Goal: Task Accomplishment & Management: Manage account settings

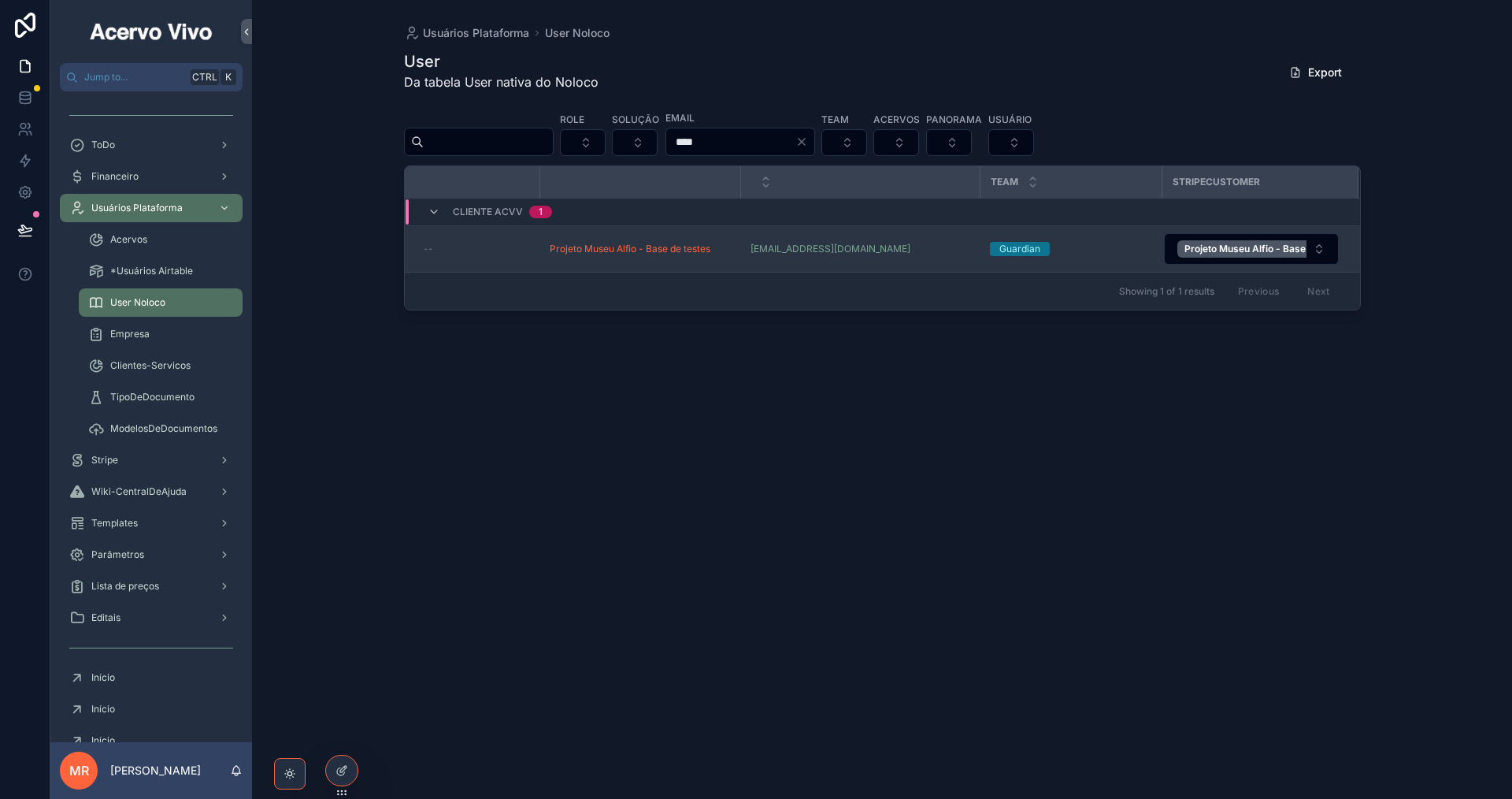
click at [527, 245] on div "--" at bounding box center [477, 249] width 107 height 12
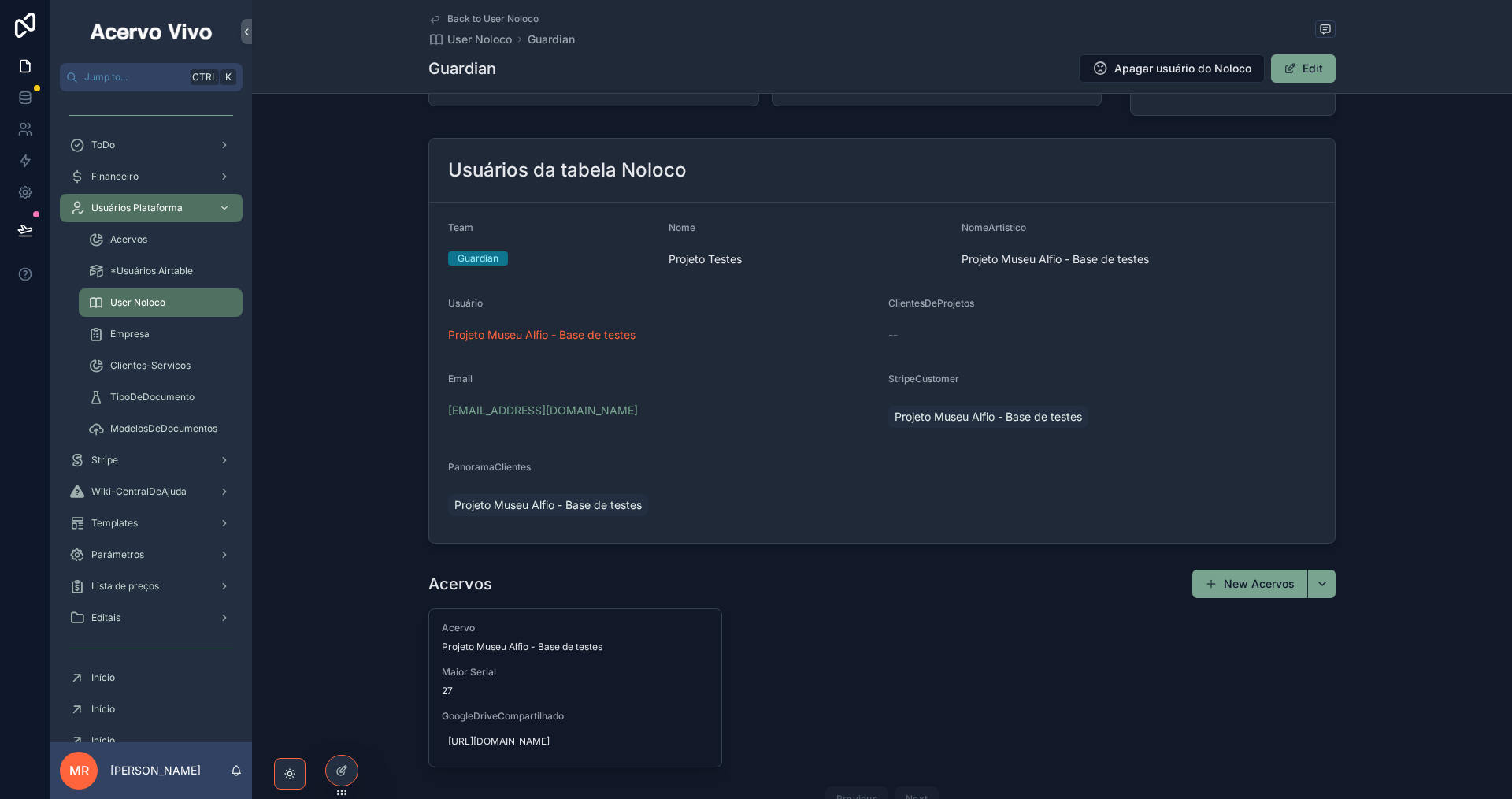
scroll to position [236, 0]
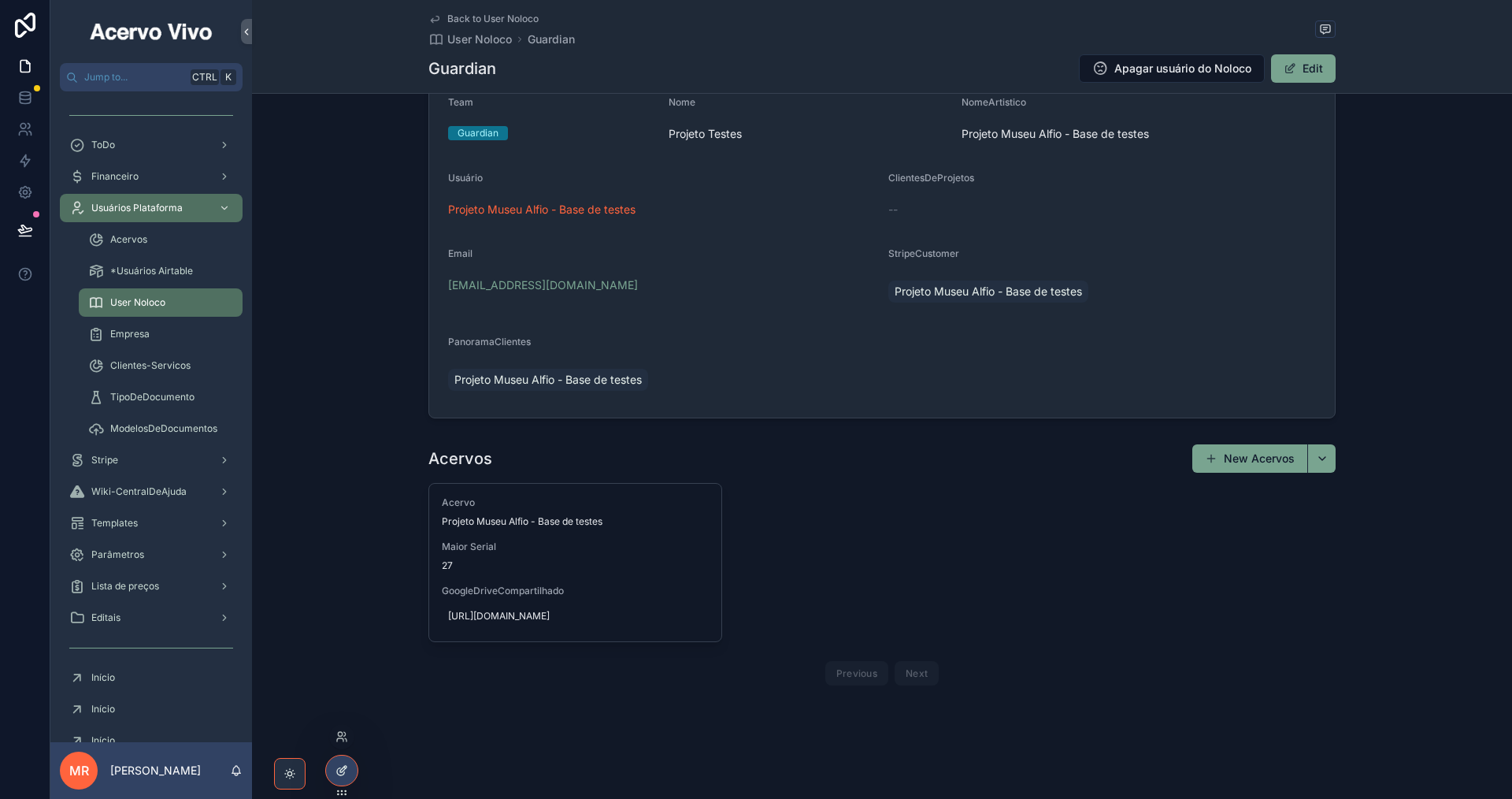
click at [341, 770] on icon at bounding box center [342, 770] width 12 height 12
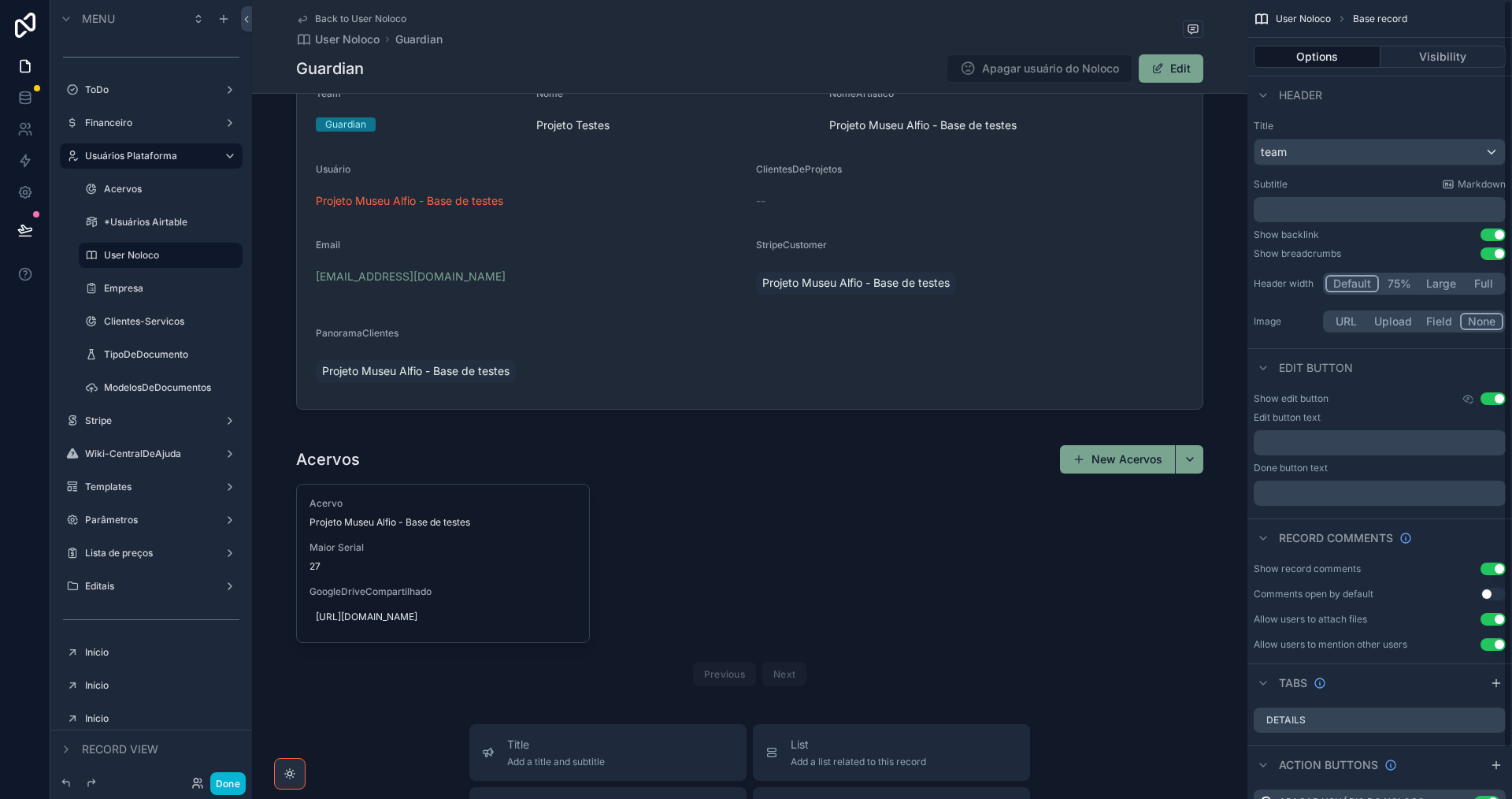
drag, startPoint x: 1128, startPoint y: 253, endPoint x: 1278, endPoint y: 204, distance: 157.8
click at [1126, 253] on div "scrollable content" at bounding box center [750, 151] width 996 height 549
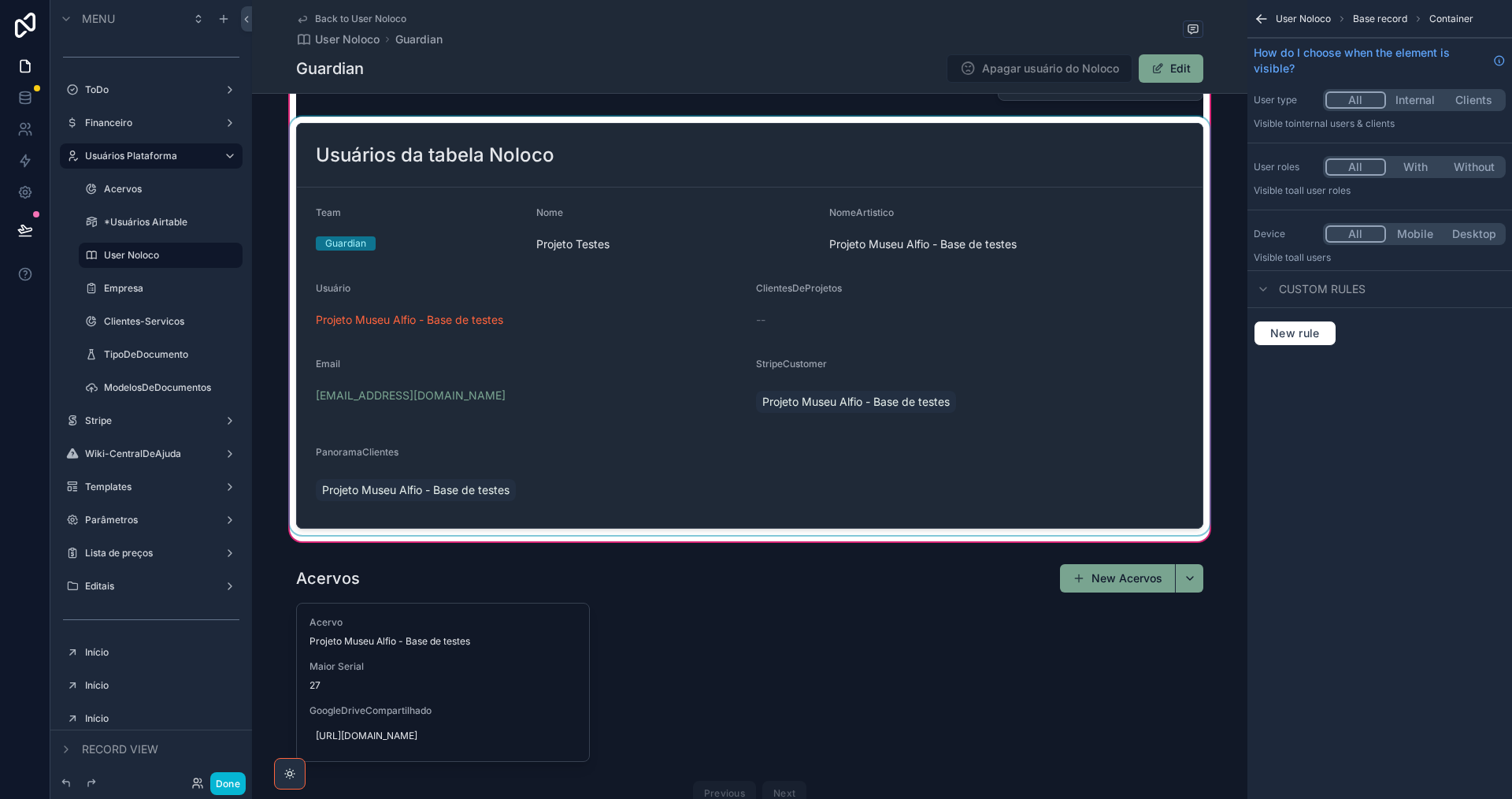
scroll to position [0, 0]
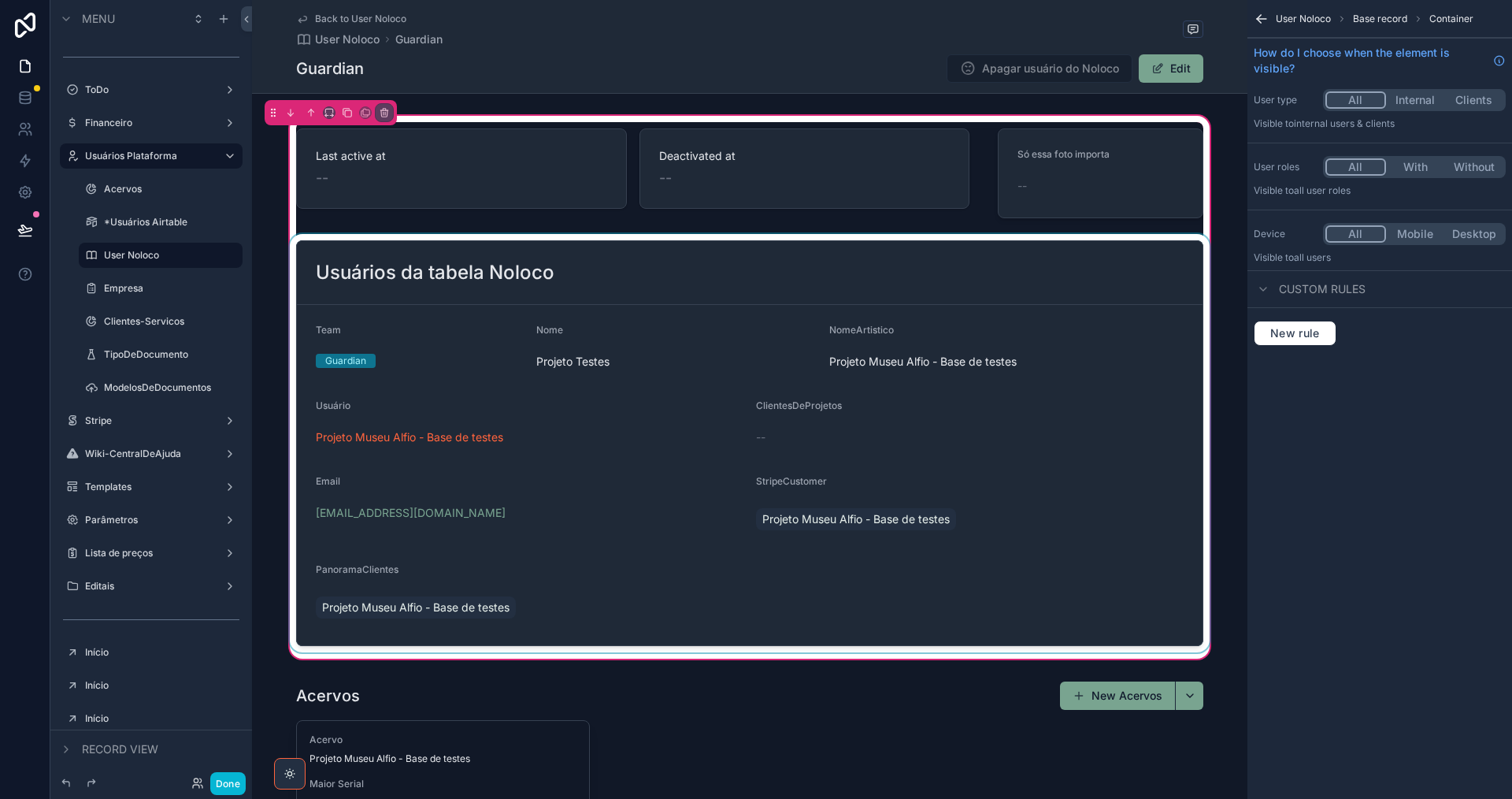
click at [1100, 371] on div "scrollable content" at bounding box center [750, 443] width 926 height 418
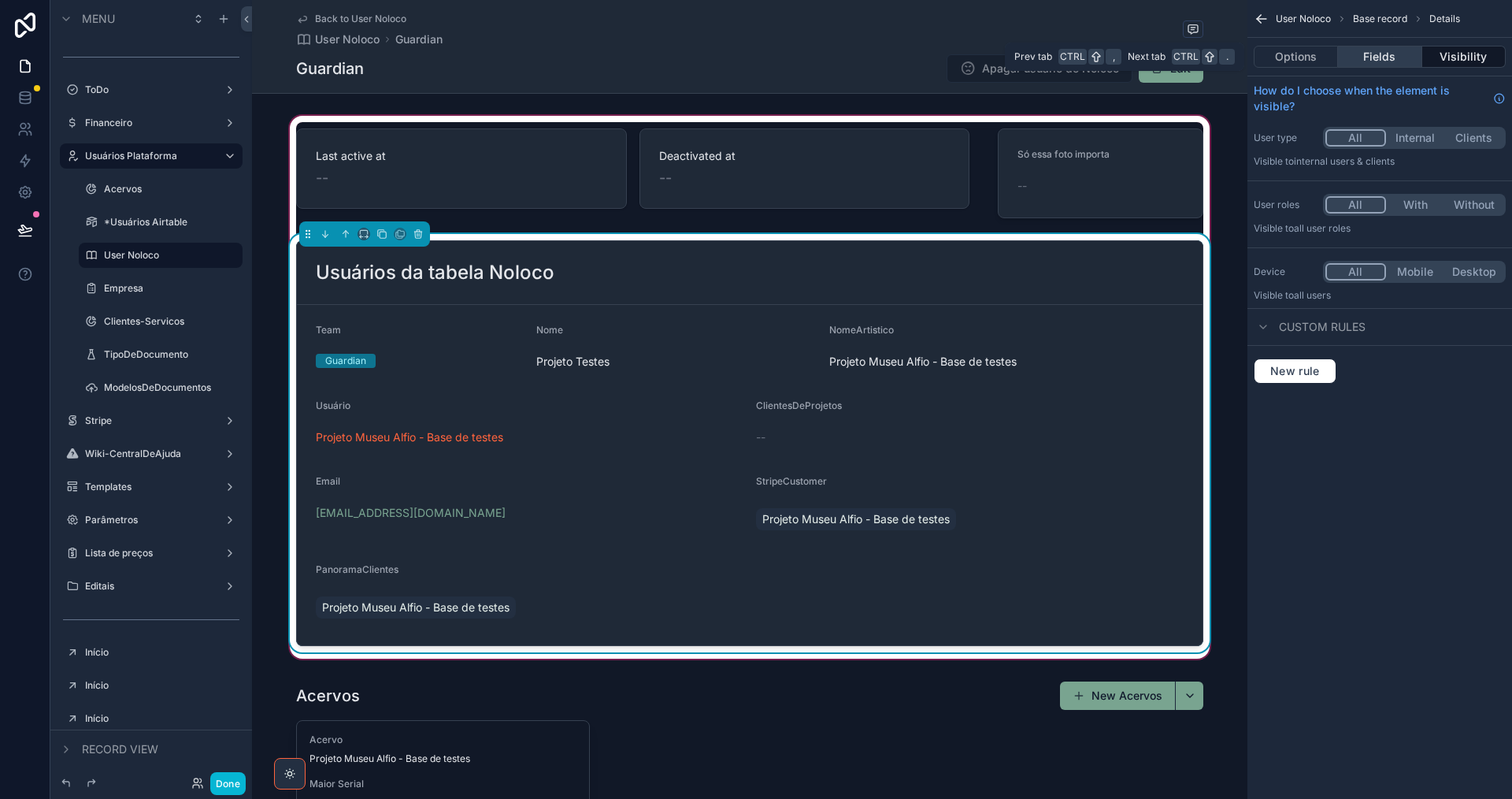
click at [1370, 54] on button "Fields" at bounding box center [1379, 56] width 84 height 22
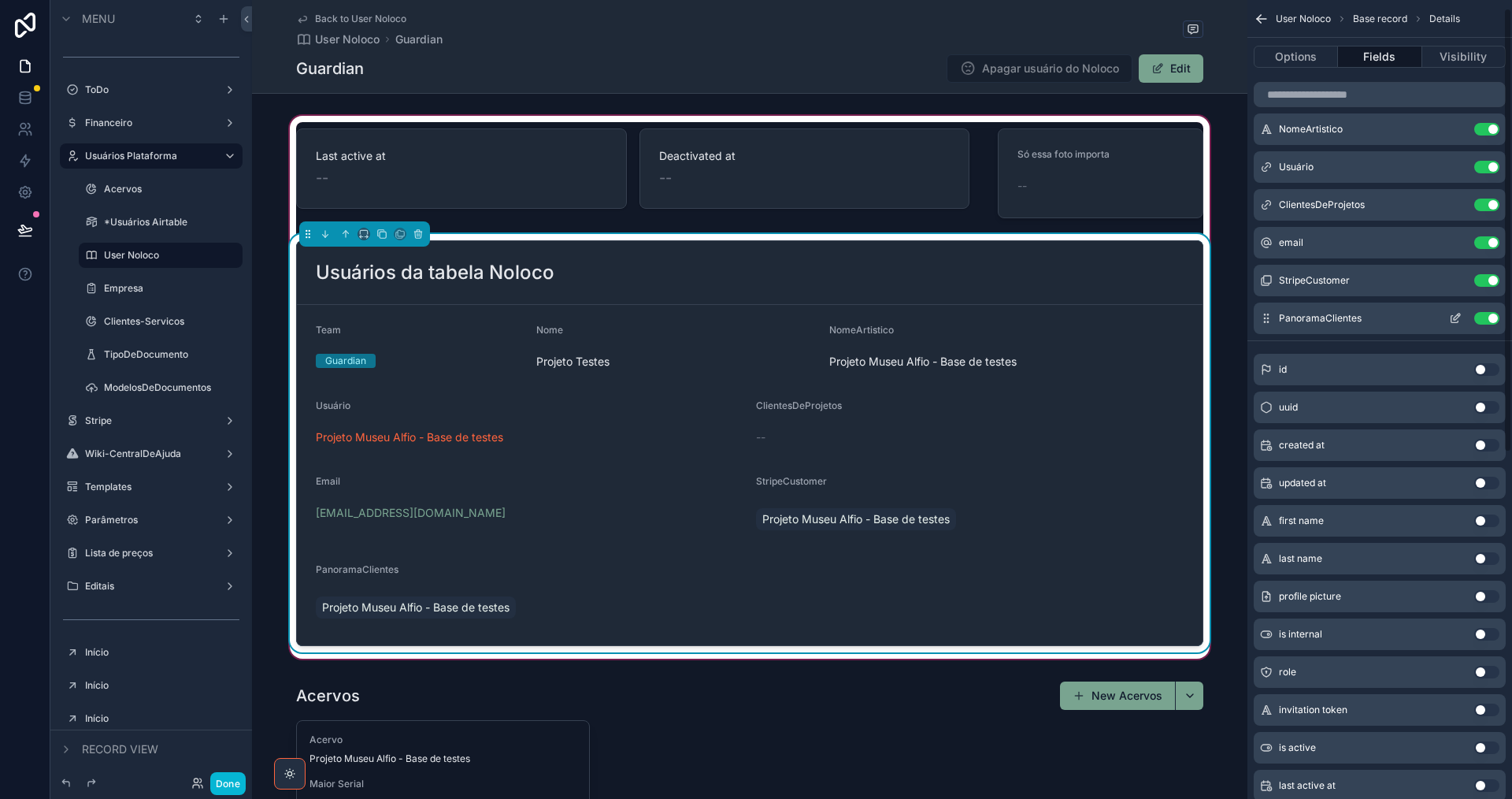
scroll to position [315, 0]
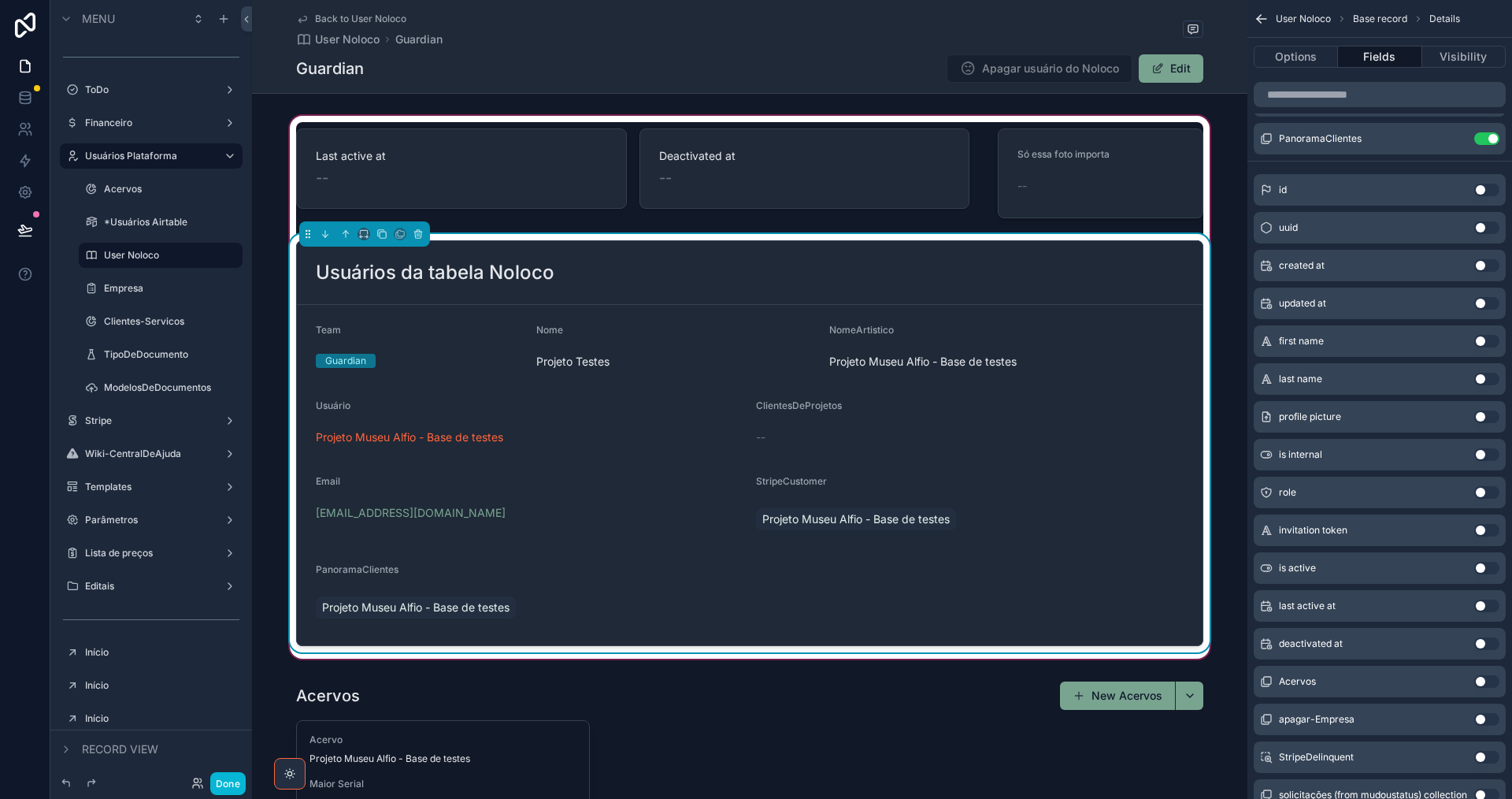
click at [1492, 493] on button "Use setting" at bounding box center [1486, 493] width 25 height 12
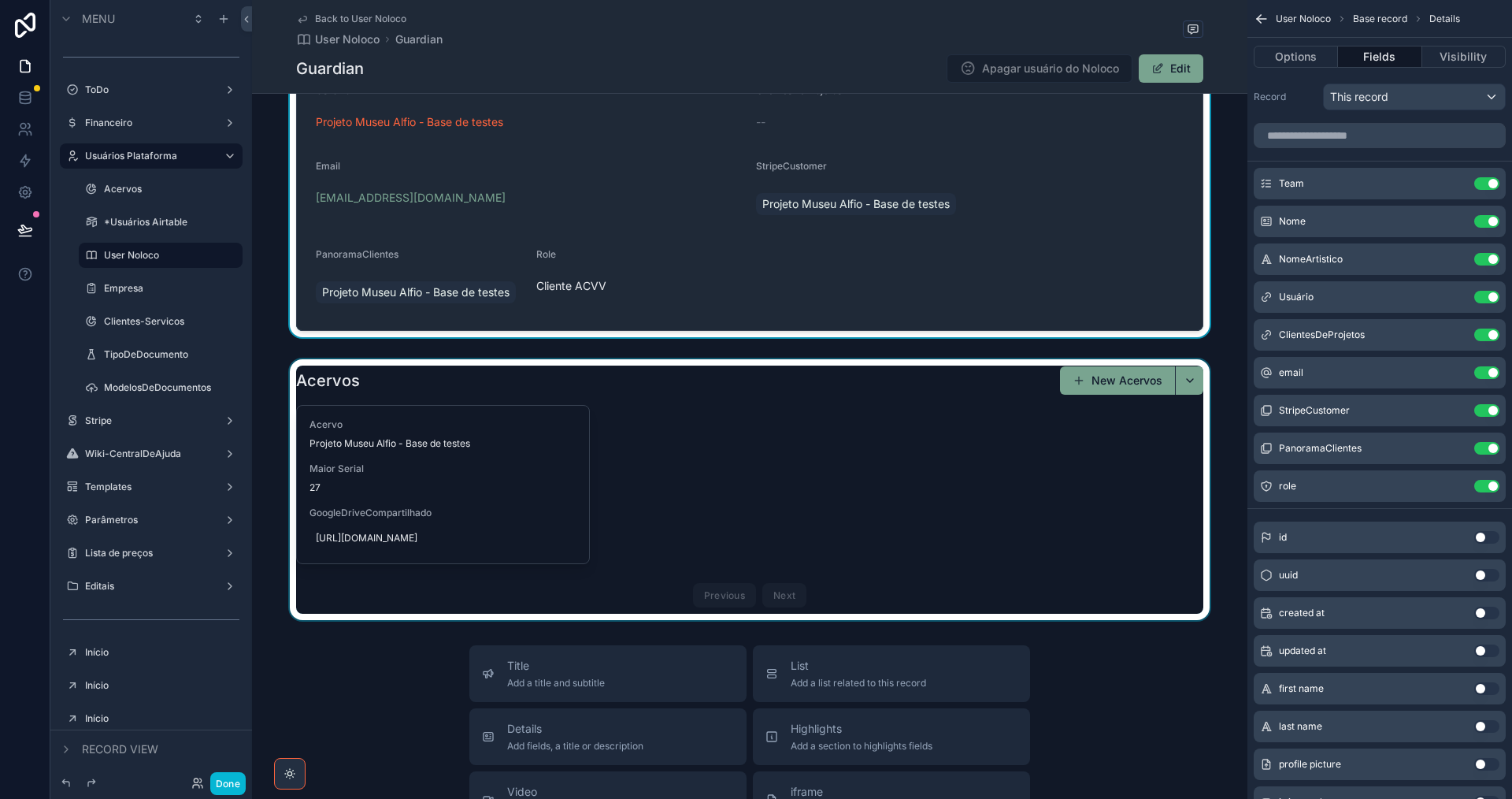
click at [536, 499] on div "scrollable content" at bounding box center [750, 489] width 996 height 261
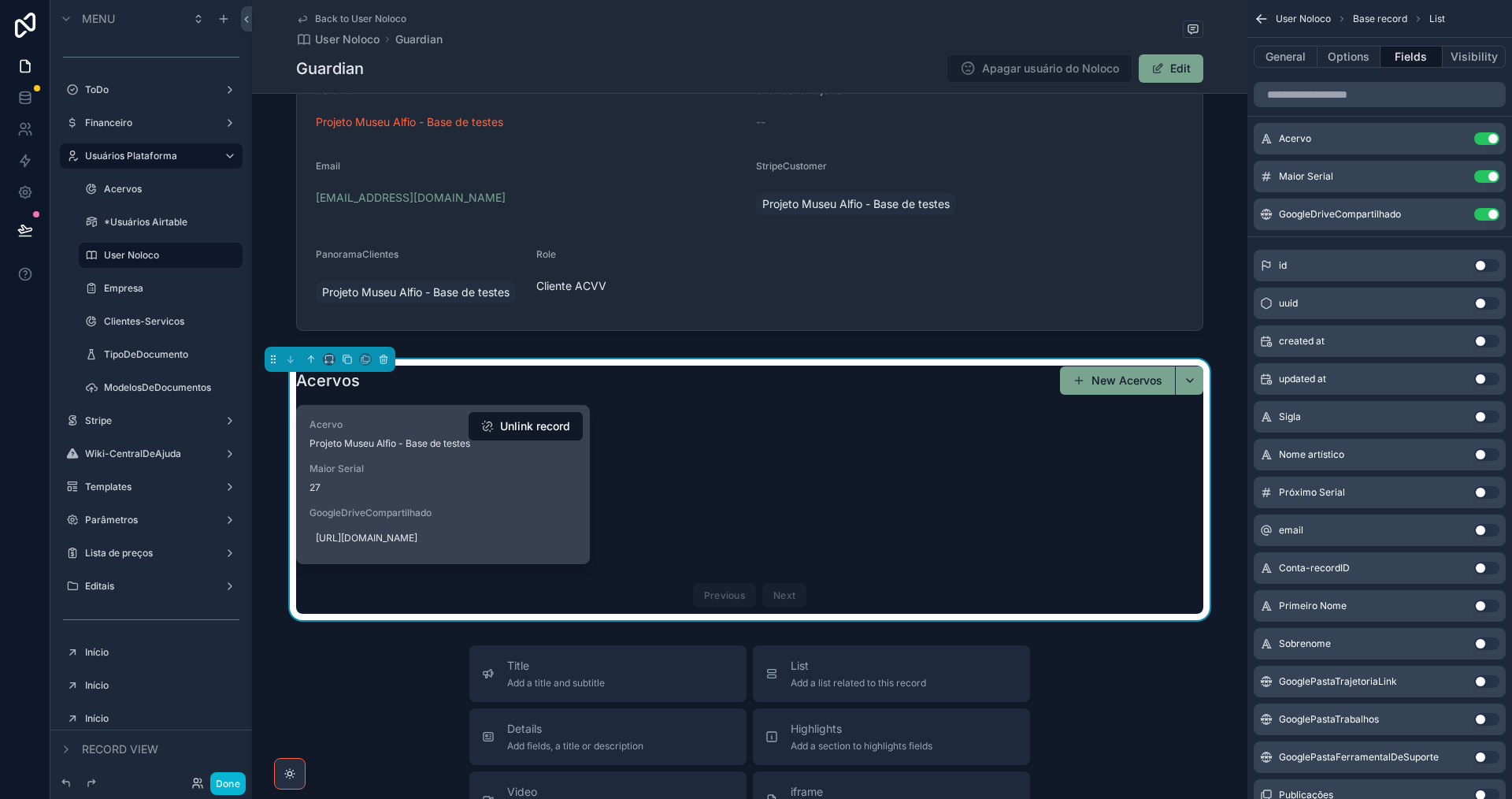
click at [533, 493] on span "27" at bounding box center [443, 487] width 267 height 12
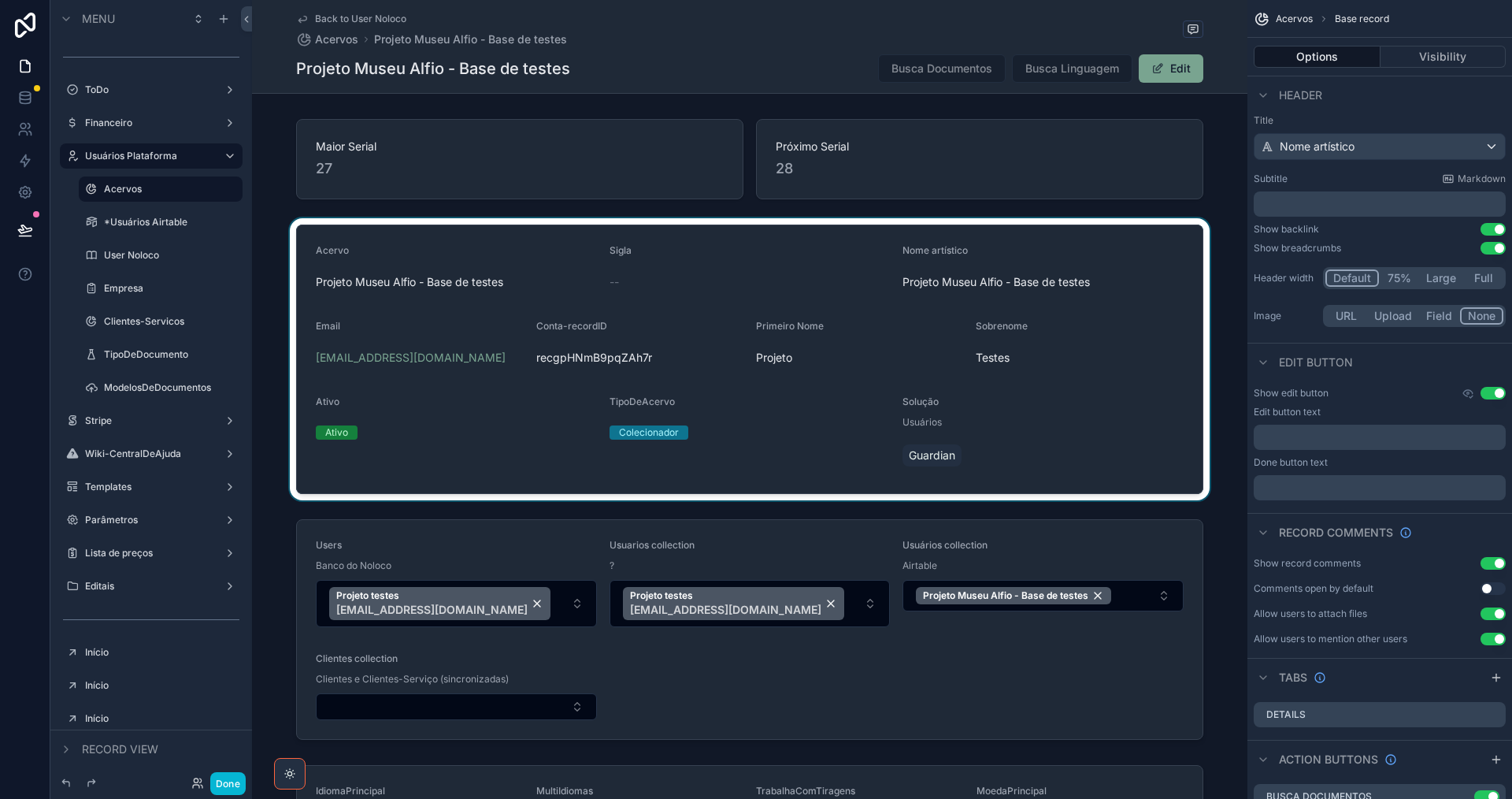
click at [1179, 263] on div "scrollable content" at bounding box center [750, 359] width 996 height 282
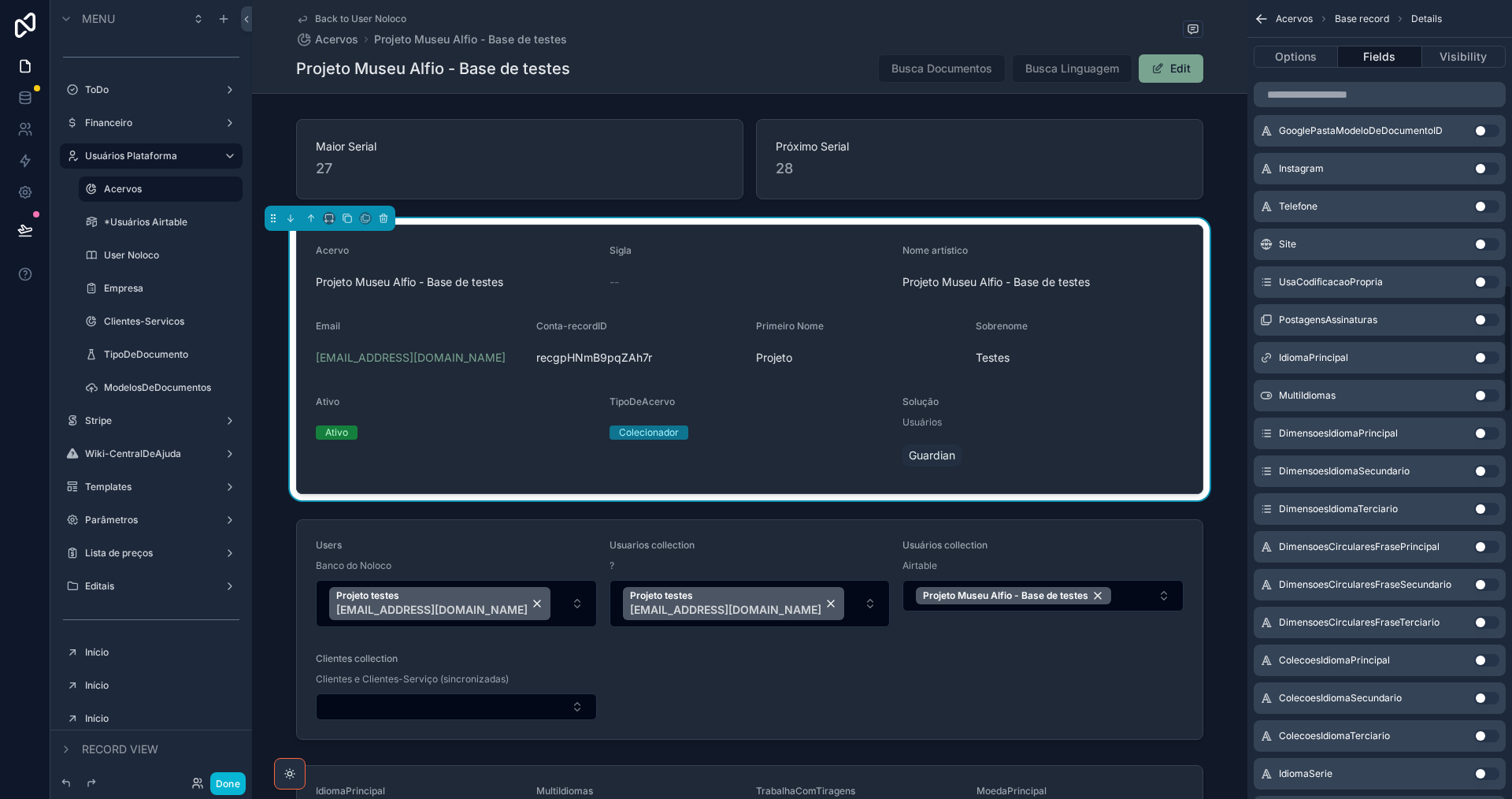
scroll to position [1975, 0]
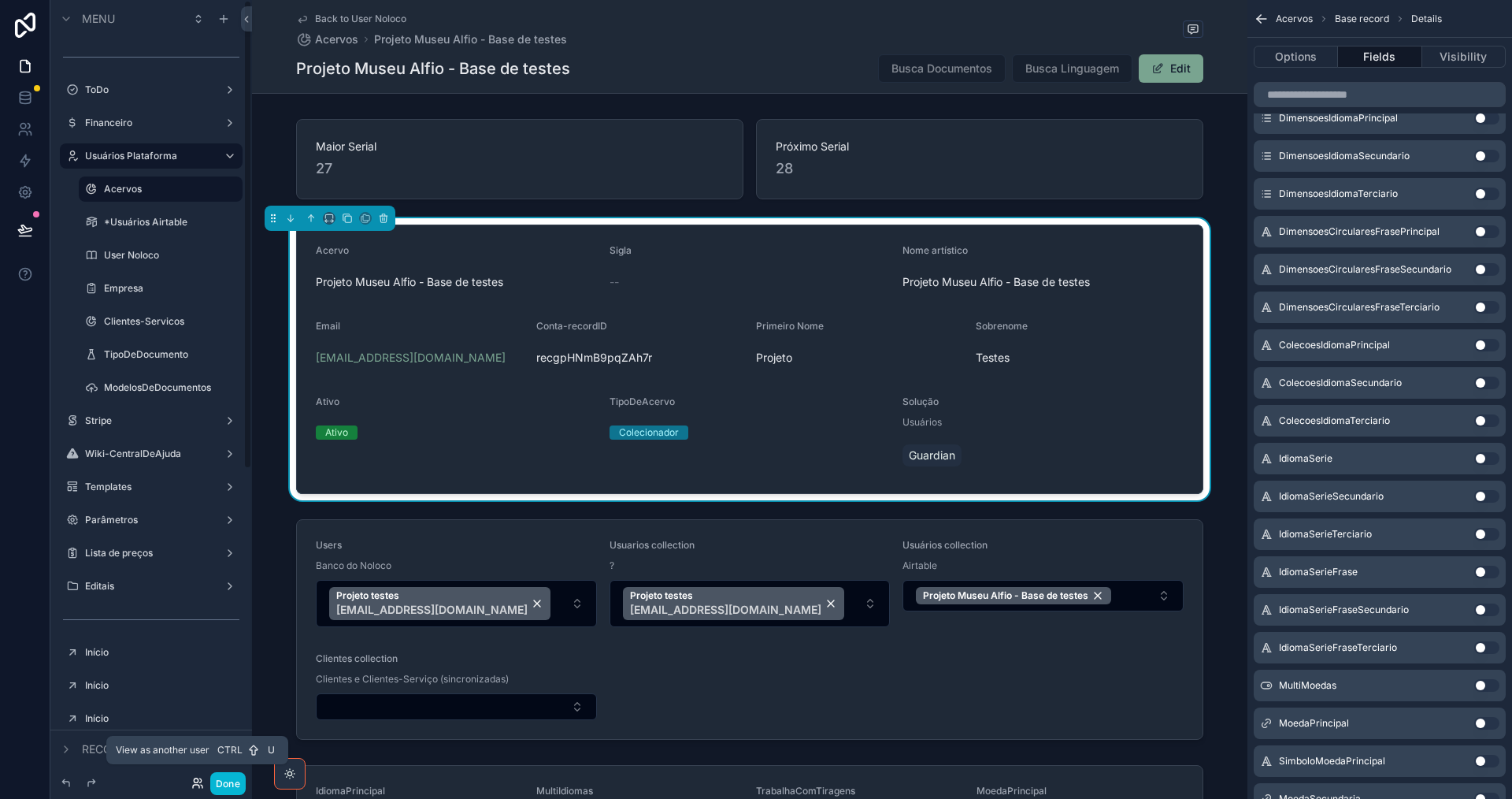
click at [195, 788] on icon at bounding box center [198, 783] width 12 height 12
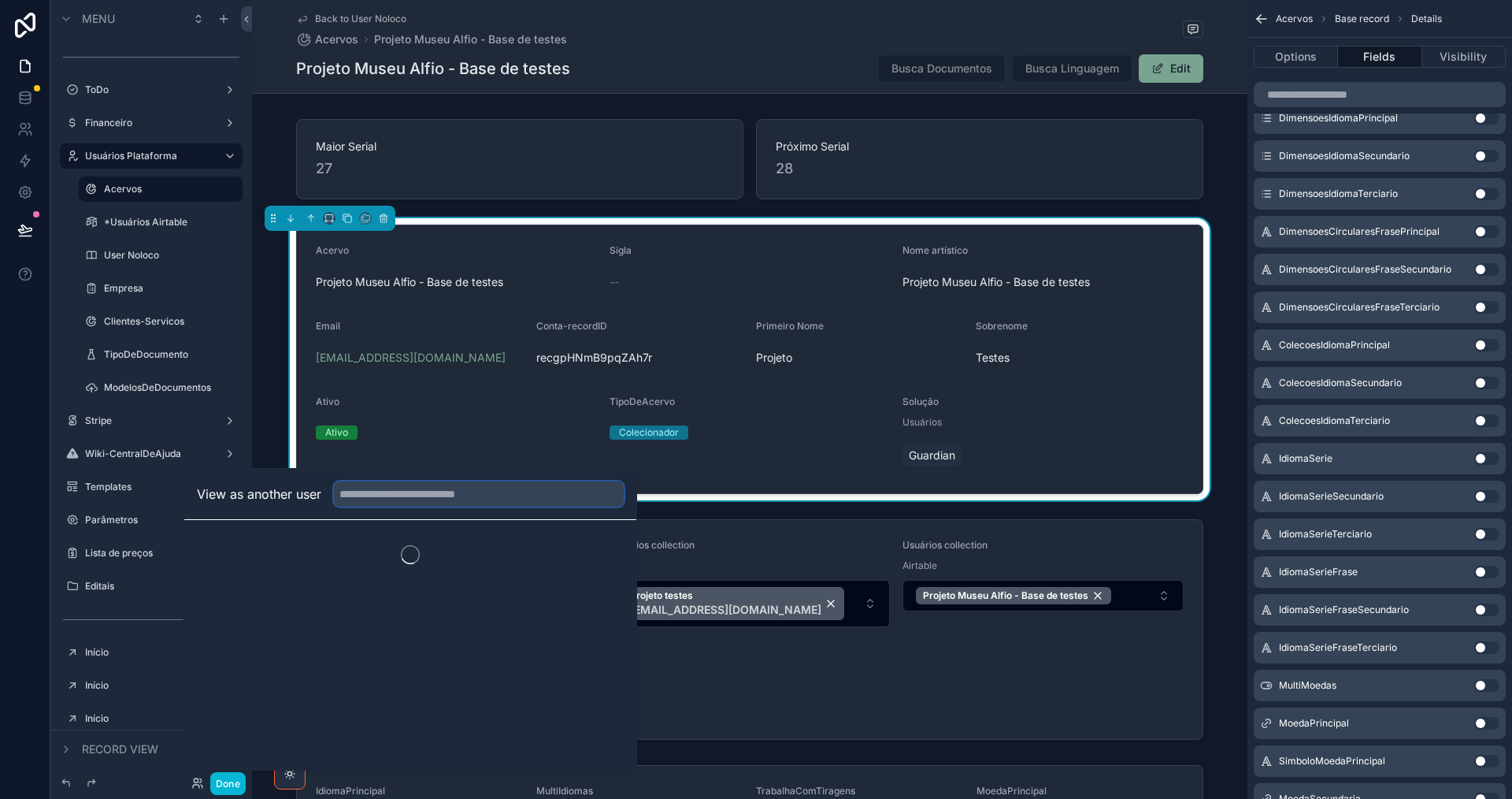
click at [421, 496] on input "text" at bounding box center [478, 493] width 289 height 25
type input "**********"
click at [608, 548] on button "Select" at bounding box center [603, 552] width 41 height 23
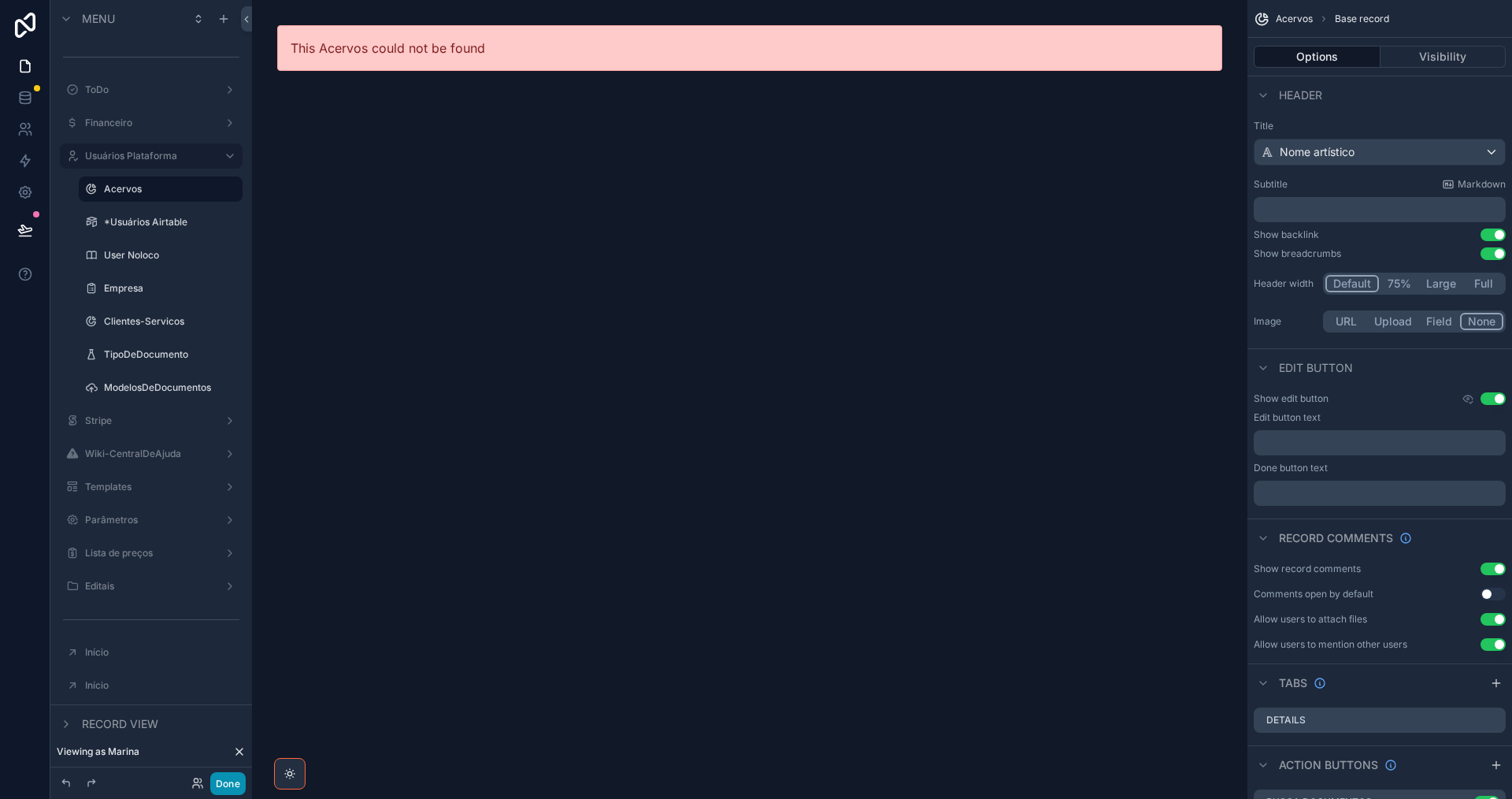
click at [230, 779] on button "Done" at bounding box center [228, 783] width 36 height 23
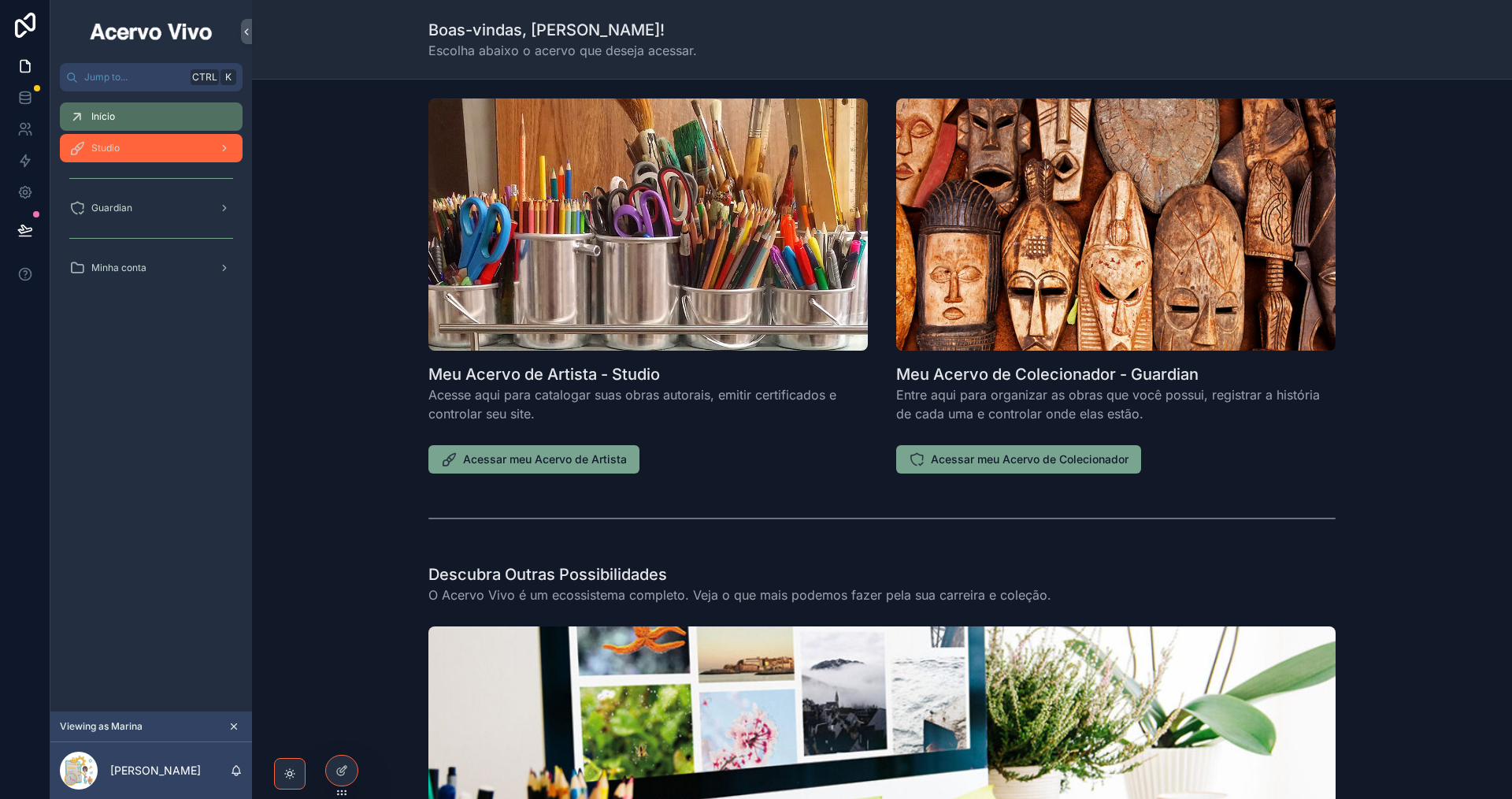
click at [150, 153] on div "Studio" at bounding box center [151, 148] width 164 height 25
